Goal: Task Accomplishment & Management: Manage account settings

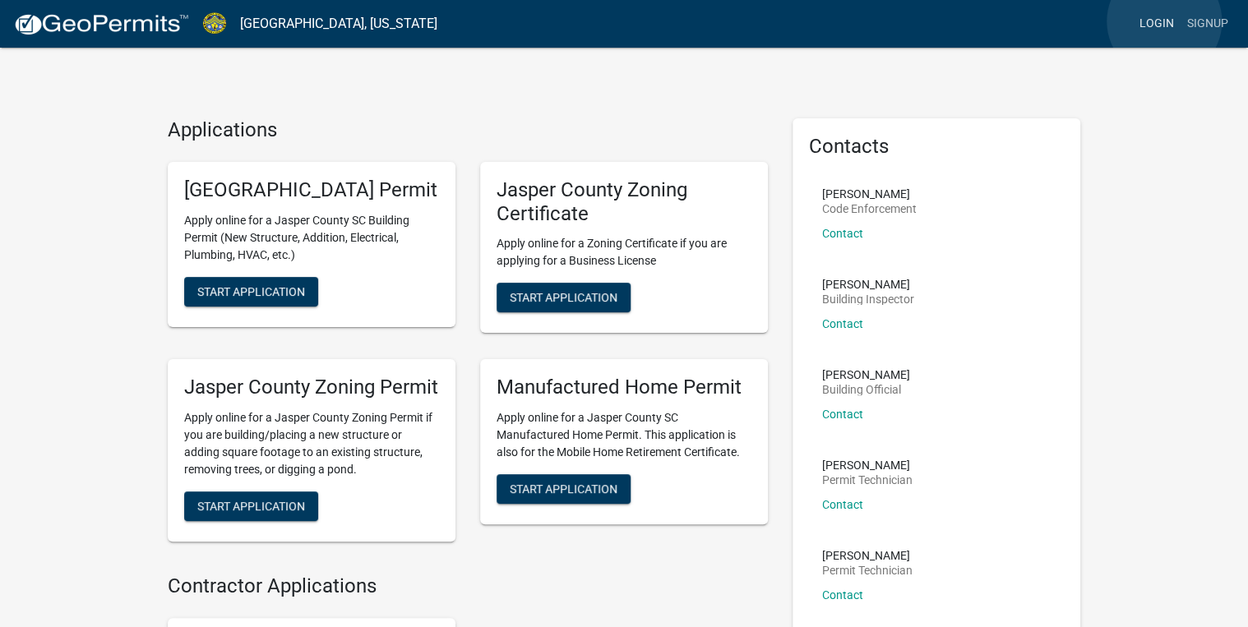
click at [1164, 21] on link "Login" at bounding box center [1157, 23] width 48 height 31
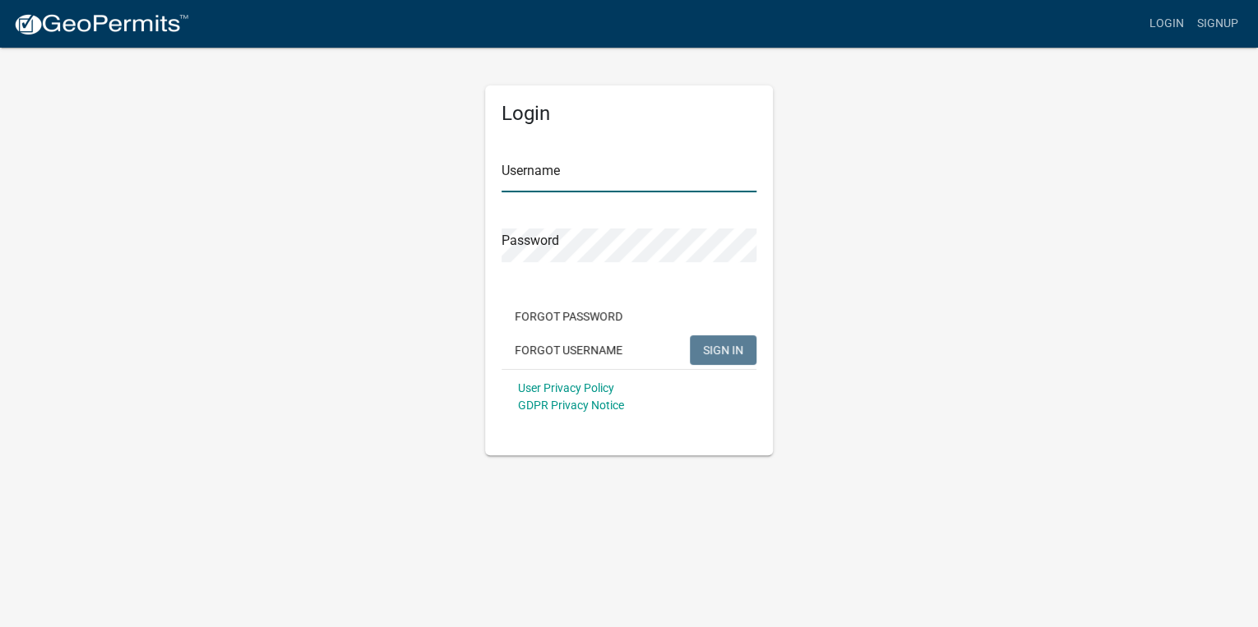
click at [536, 165] on input "Username" at bounding box center [629, 176] width 255 height 34
type input "[EMAIL_ADDRESS][DOMAIN_NAME]"
click at [604, 224] on div "Password" at bounding box center [629, 234] width 255 height 57
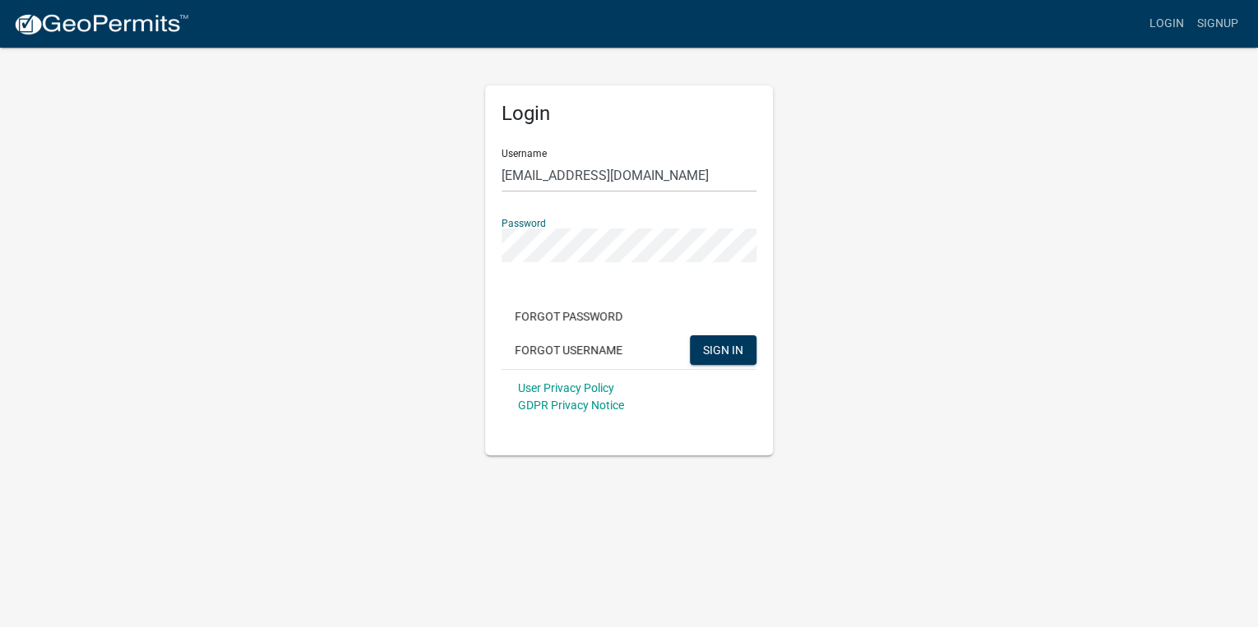
click at [690, 335] on button "SIGN IN" at bounding box center [723, 350] width 67 height 30
